Goal: Information Seeking & Learning: Learn about a topic

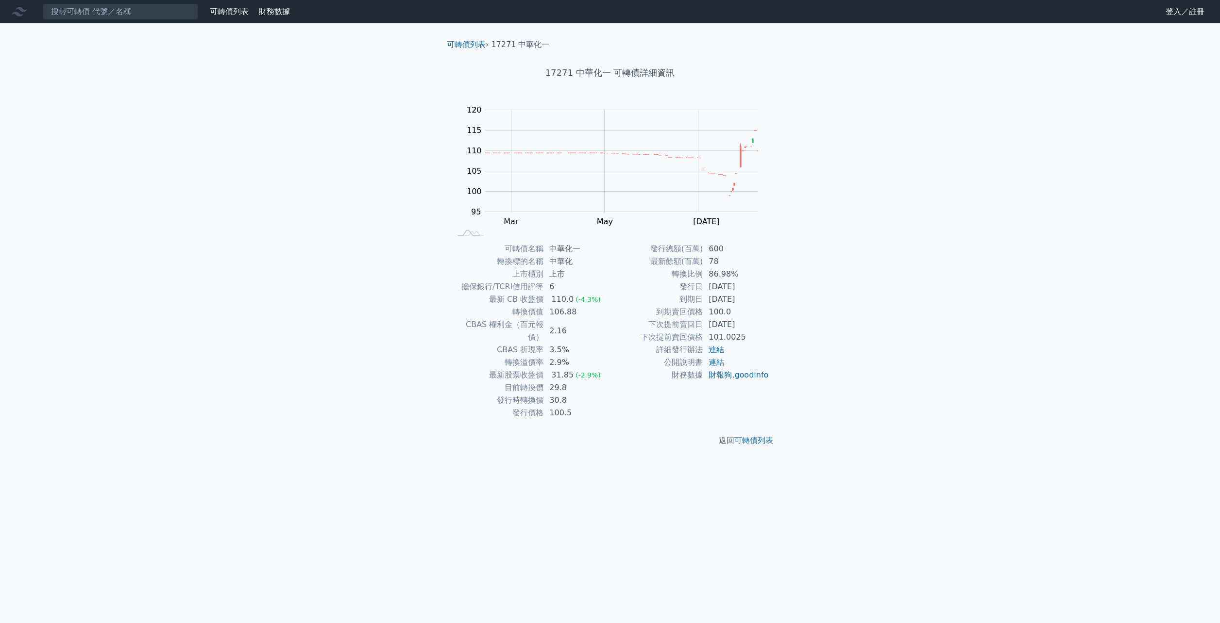
drag, startPoint x: 547, startPoint y: 289, endPoint x: 558, endPoint y: 295, distance: 12.6
click at [558, 295] on tbody "可轉債名稱 中華化一 轉換標的名稱 中華化 上市櫃別 上市 擔保銀行/TCRI信用評等 6 最新 CB 收盤價 110.0 (-4.3%) 轉換價值 106.…" at bounding box center [530, 331] width 159 height 177
drag, startPoint x: 558, startPoint y: 295, endPoint x: 589, endPoint y: 405, distance: 114.2
click at [568, 356] on td "2.9%" at bounding box center [576, 362] width 67 height 13
click at [531, 331] on td "CBAS 權利金（百元報價）" at bounding box center [497, 331] width 93 height 25
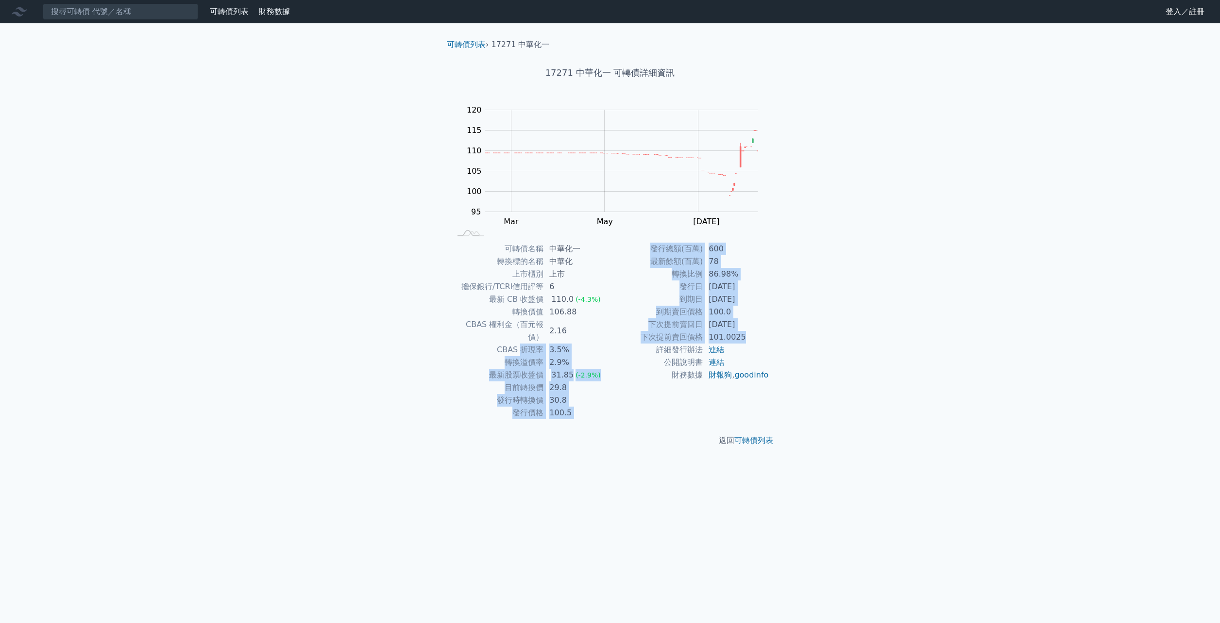
drag, startPoint x: 743, startPoint y: 341, endPoint x: 471, endPoint y: 334, distance: 272.0
click at [471, 334] on div "可轉債名稱 中華化一 轉換標的名稱 中華化 上市櫃別 上市 擔保銀行/TCRI信用評等 6 最新 CB 收盤價 110.0 (-4.3%) 轉換價值 106.…" at bounding box center [610, 331] width 342 height 177
click at [471, 344] on td "CBAS 折現率" at bounding box center [497, 350] width 93 height 13
click at [478, 369] on td "最新股票收盤價" at bounding box center [497, 375] width 93 height 13
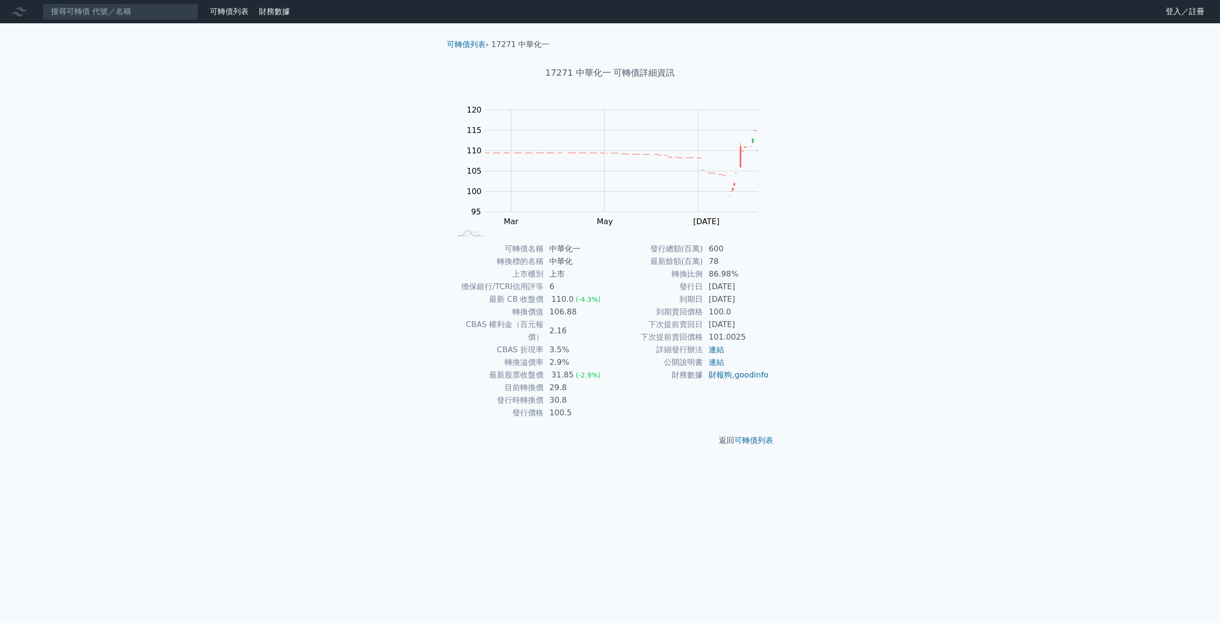
click at [504, 327] on td "CBAS 權利金（百元報價）" at bounding box center [497, 331] width 93 height 25
drag, startPoint x: 510, startPoint y: 326, endPoint x: 589, endPoint y: 328, distance: 79.2
click at [589, 328] on tr "CBAS 權利金（百元報價） 2.16" at bounding box center [530, 331] width 159 height 25
drag, startPoint x: 589, startPoint y: 328, endPoint x: 769, endPoint y: 335, distance: 179.8
click at [769, 335] on td "101.0025" at bounding box center [736, 337] width 67 height 13
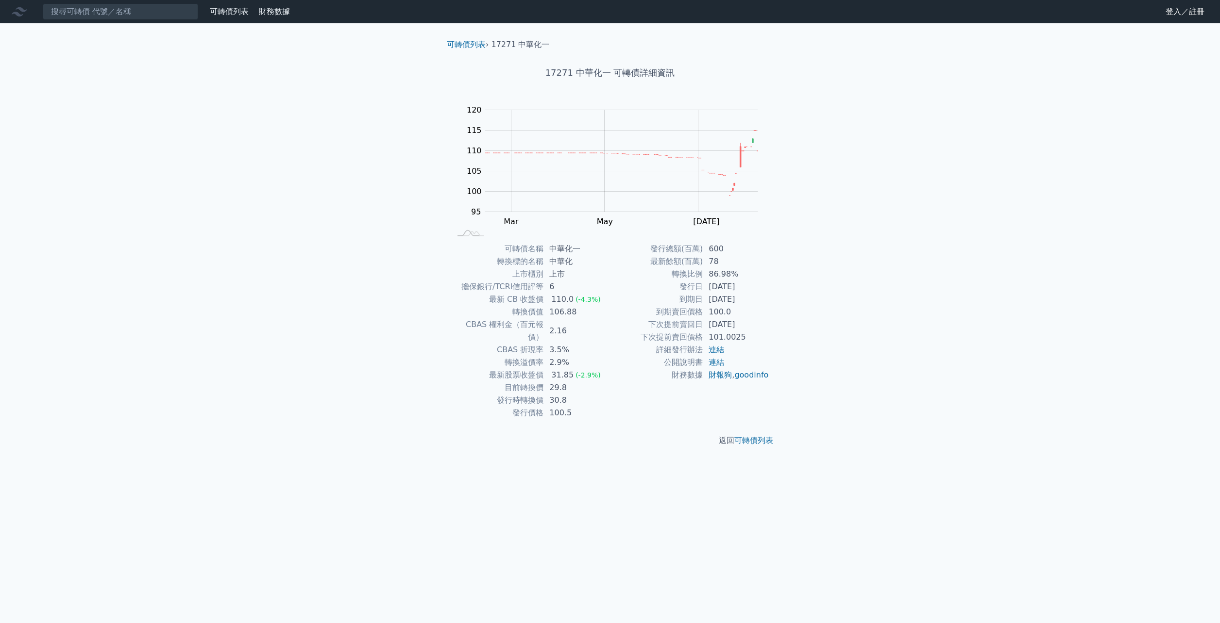
drag, startPoint x: 721, startPoint y: 320, endPoint x: 703, endPoint y: 322, distance: 18.0
click at [703, 322] on td "[DATE]" at bounding box center [736, 325] width 67 height 13
drag, startPoint x: 703, startPoint y: 322, endPoint x: 752, endPoint y: 341, distance: 52.6
click at [746, 342] on td "101.0025" at bounding box center [736, 337] width 67 height 13
click at [832, 327] on div "可轉債列表 財務數據 可轉債列表 財務數據 登入／註冊 登入／註冊 可轉債列表 › 17271 中華化一 17271 中華化一 可轉債詳細資訊 Zoom Ou…" at bounding box center [610, 311] width 1220 height 623
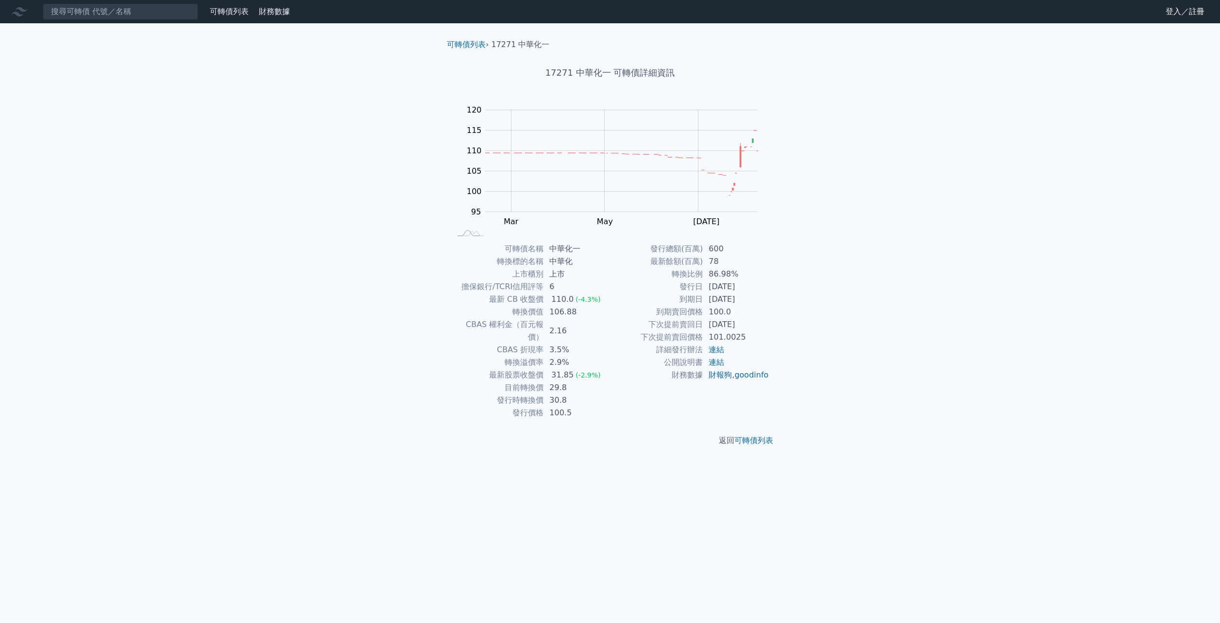
drag, startPoint x: 725, startPoint y: 300, endPoint x: 696, endPoint y: 299, distance: 28.7
click at [696, 299] on tr "到期日 [DATE]" at bounding box center [689, 299] width 159 height 13
drag, startPoint x: 696, startPoint y: 299, endPoint x: 794, endPoint y: 320, distance: 100.3
click at [794, 320] on div "可轉債列表 › 17271 中華化一 17271 中華化一 可轉債詳細資訊 Zoom Out 100 85 90 95 100 105 110 115 120…" at bounding box center [609, 242] width 373 height 439
click at [782, 333] on div "可轉債列表 › 17271 中華化一 17271 中華化一 可轉債詳細資訊 Zoom Out 100 85 90 95 100 105 110 115 120…" at bounding box center [609, 242] width 373 height 439
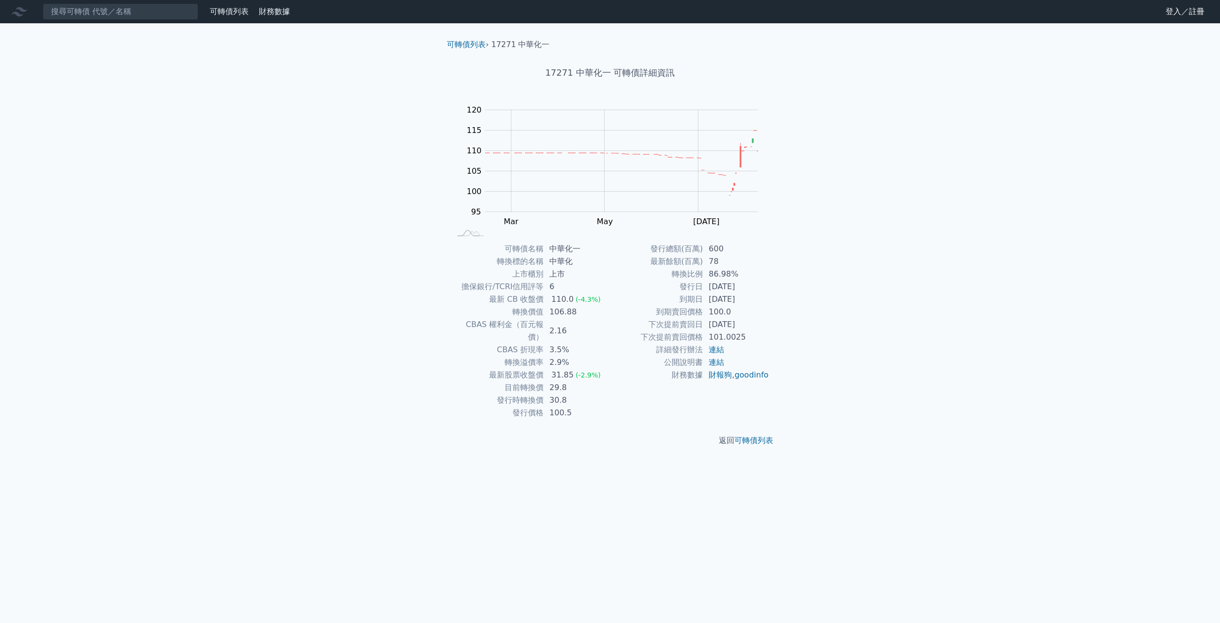
click at [933, 341] on div "可轉債列表 財務數據 可轉債列表 財務數據 登入／註冊 登入／註冊 可轉債列表 › 17271 中華化一 17271 中華化一 可轉債詳細資訊 Zoom Ou…" at bounding box center [610, 311] width 1220 height 623
drag, startPoint x: 553, startPoint y: 398, endPoint x: 584, endPoint y: 410, distance: 33.2
click at [584, 410] on div "可轉債列表 › 17271 中華化一 17271 中華化一 可轉債詳細資訊 Zoom Out 100 85 90 95 100 105 110 115 120…" at bounding box center [610, 242] width 342 height 439
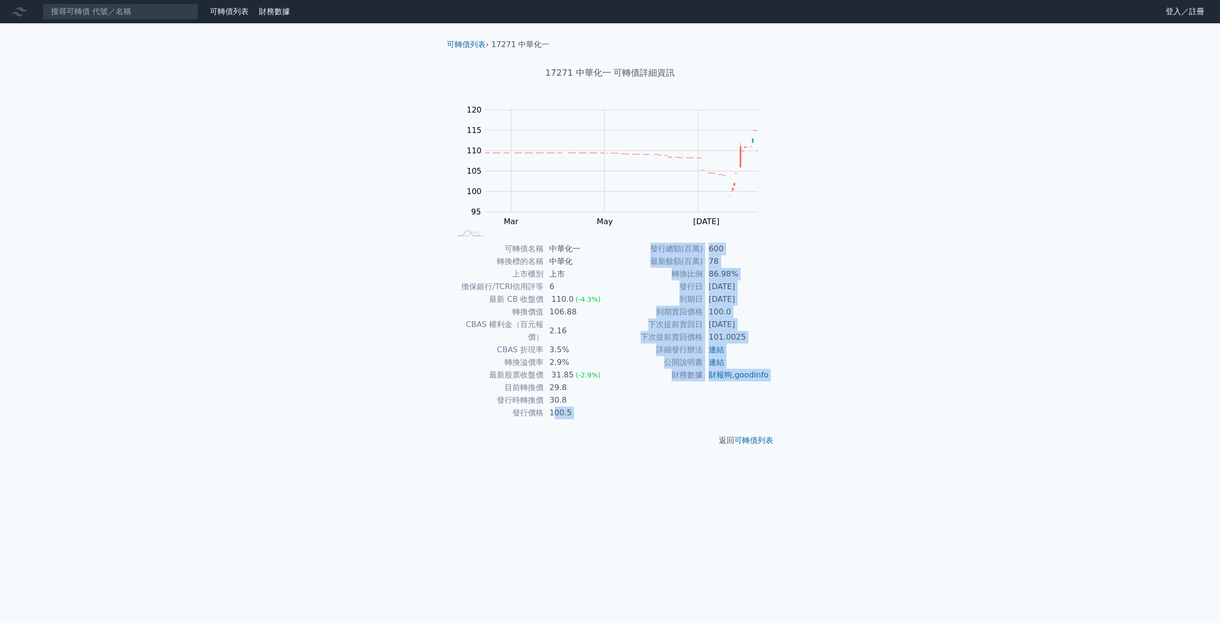
drag, startPoint x: 584, startPoint y: 410, endPoint x: 589, endPoint y: 453, distance: 43.5
click at [589, 452] on div "可轉債列表 財務數據 可轉債列表 財務數據 登入／註冊 登入／註冊 可轉債列表 › 17271 中華化一 17271 中華化一 可轉債詳細資訊 Zoom Ou…" at bounding box center [610, 311] width 1220 height 623
click at [588, 450] on div "可轉債列表 財務數據 可轉債列表 財務數據 登入／註冊 登入／註冊 可轉債列表 › 17271 中華化一 17271 中華化一 可轉債詳細資訊 Zoom Ou…" at bounding box center [610, 311] width 1220 height 623
click at [589, 450] on div "可轉債列表 財務數據 可轉債列表 財務數據 登入／註冊 登入／註冊 可轉債列表 › 17271 中華化一 17271 中華化一 可轉債詳細資訊 Zoom Ou…" at bounding box center [610, 311] width 1220 height 623
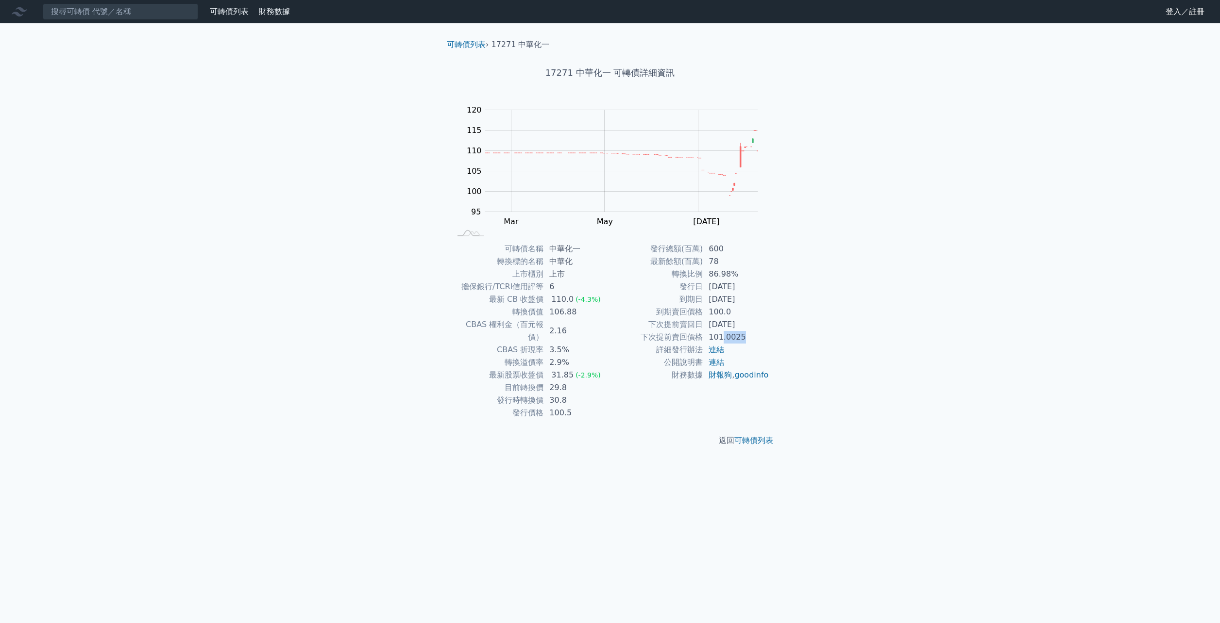
drag, startPoint x: 720, startPoint y: 339, endPoint x: 787, endPoint y: 341, distance: 67.1
click at [787, 341] on div "可轉債列表 › 17271 中華化一 17271 中華化一 可轉債詳細資訊 Zoom Out 100 85 90 95 100 105 110 115 120…" at bounding box center [609, 242] width 373 height 439
drag, startPoint x: 787, startPoint y: 341, endPoint x: 835, endPoint y: 410, distance: 83.4
click at [853, 364] on div "可轉債列表 財務數據 可轉債列表 財務數據 登入／註冊 登入／註冊 可轉債列表 › 17271 中華化一 17271 中華化一 可轉債詳細資訊 Zoom Ou…" at bounding box center [610, 311] width 1220 height 623
click at [791, 623] on html "可轉債列表 財務數據 可轉債列表 財務數據 登入／註冊 登入／註冊 可轉債列表 › 17271 中華化一 17271 中華化一 可轉債詳細資訊 Zoom Ou…" at bounding box center [610, 311] width 1220 height 623
